Goal: Information Seeking & Learning: Stay updated

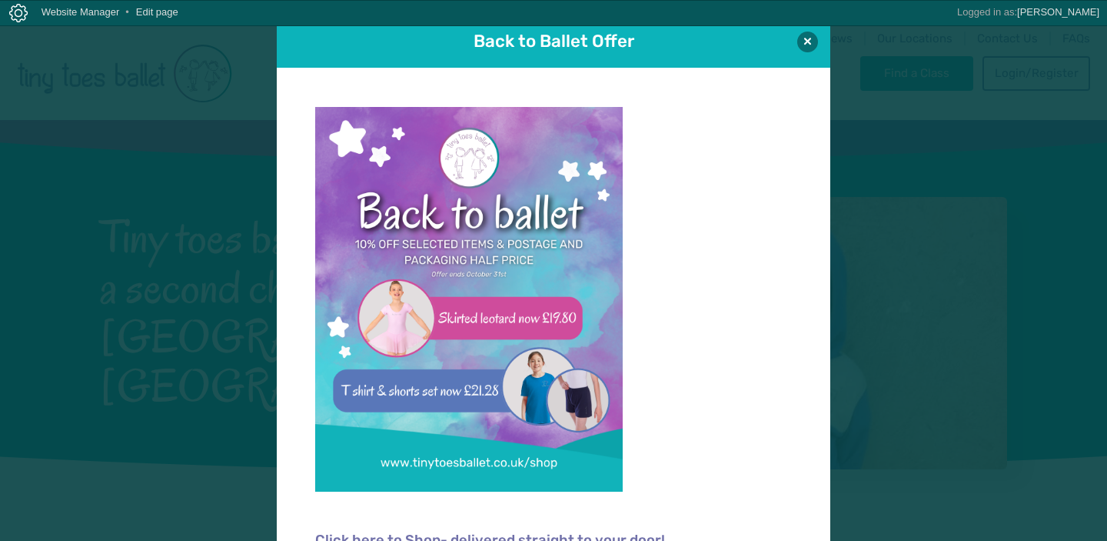
scroll to position [15, 0]
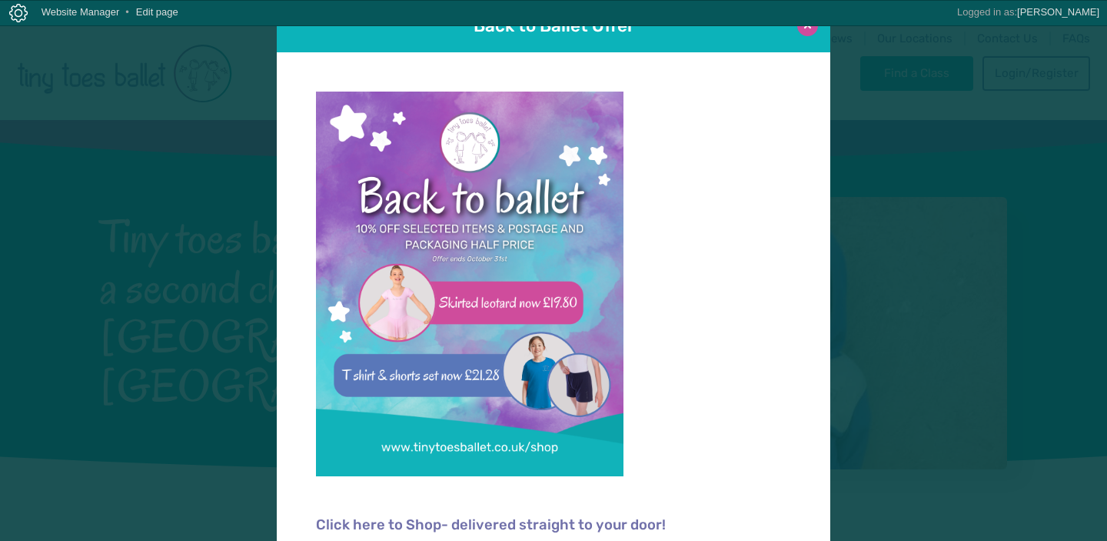
click at [809, 32] on button at bounding box center [807, 25] width 21 height 21
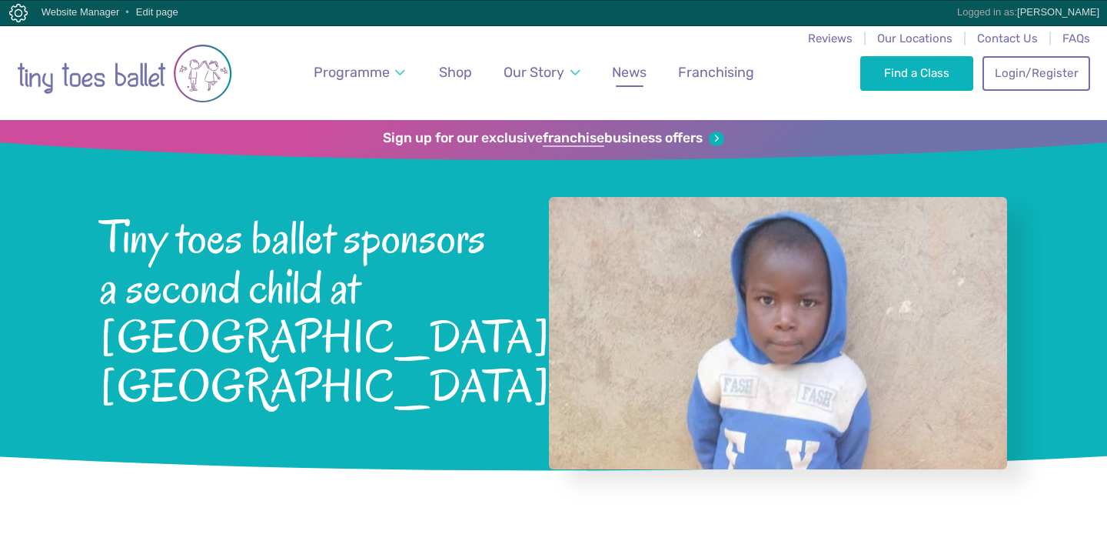
click at [634, 73] on span "News" at bounding box center [629, 72] width 35 height 16
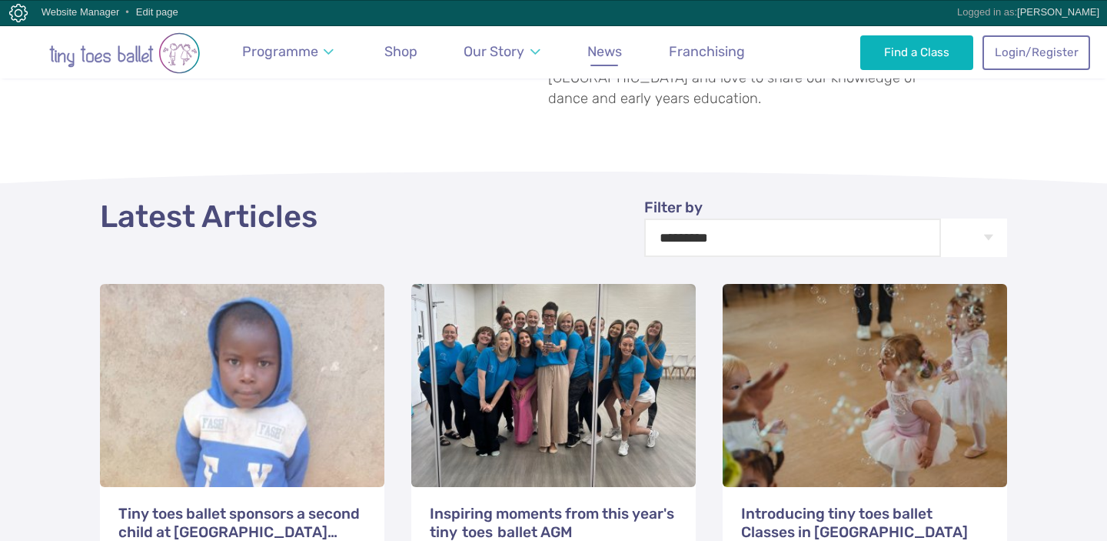
scroll to position [570, 0]
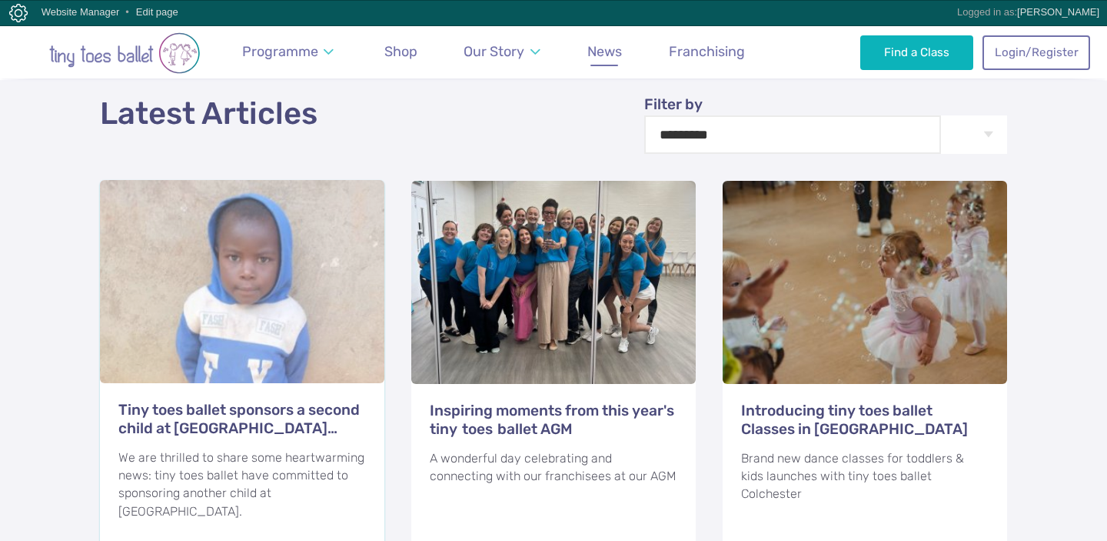
click at [234, 404] on h3 "Tiny toes ballet sponsors a second child at [GEOGRAPHIC_DATA] [GEOGRAPHIC_DATA]" at bounding box center [242, 419] width 248 height 37
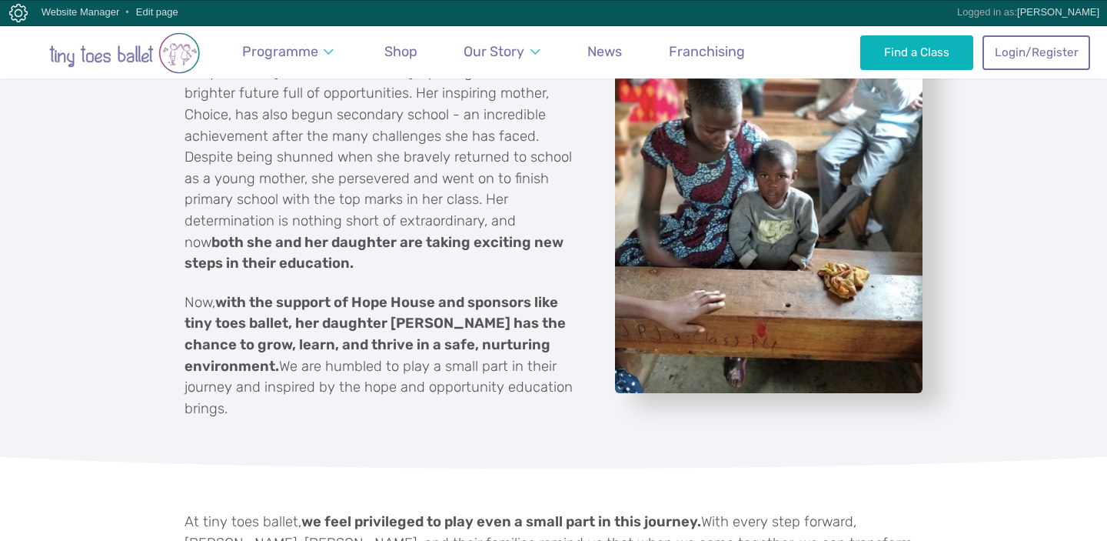
scroll to position [1641, 0]
